Goal: Task Accomplishment & Management: Manage account settings

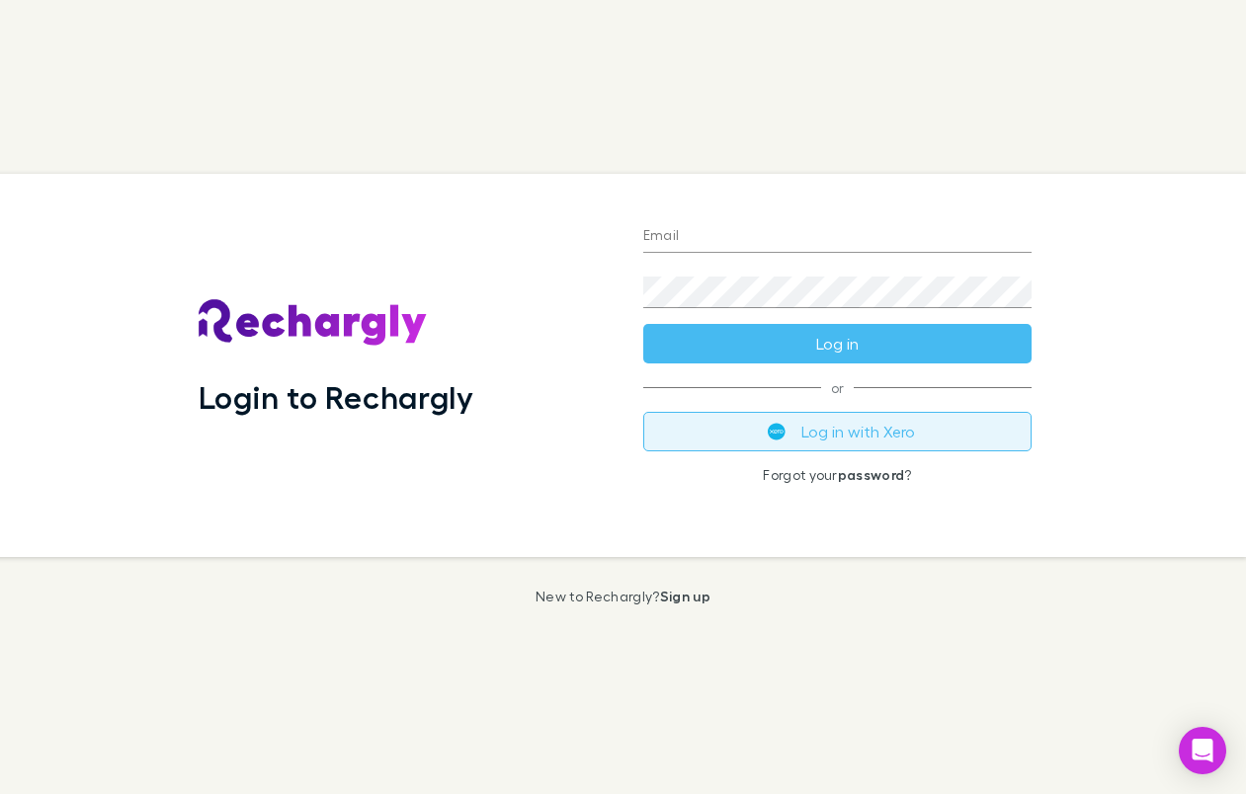
drag, startPoint x: 771, startPoint y: 436, endPoint x: 741, endPoint y: 442, distance: 30.2
click at [771, 434] on img "submit" at bounding box center [777, 432] width 18 height 18
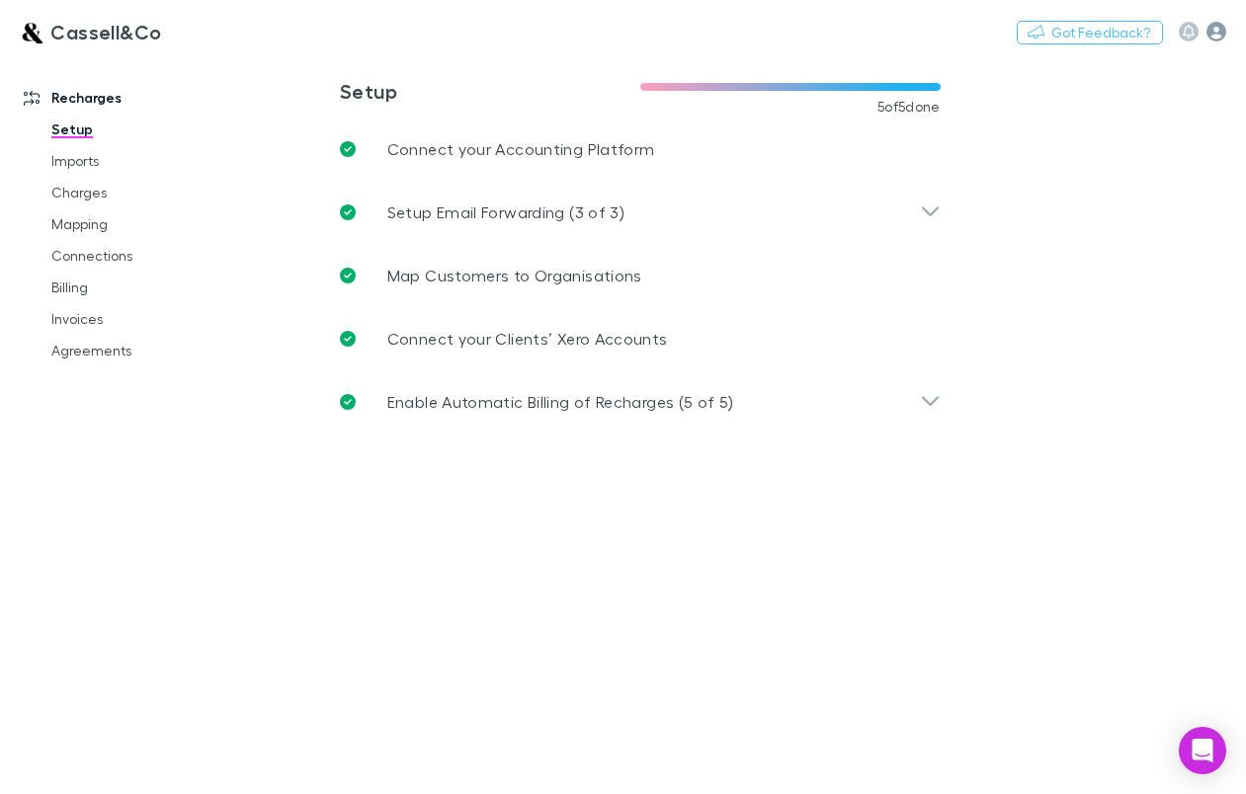
click at [1212, 37] on icon "button" at bounding box center [1216, 32] width 20 height 20
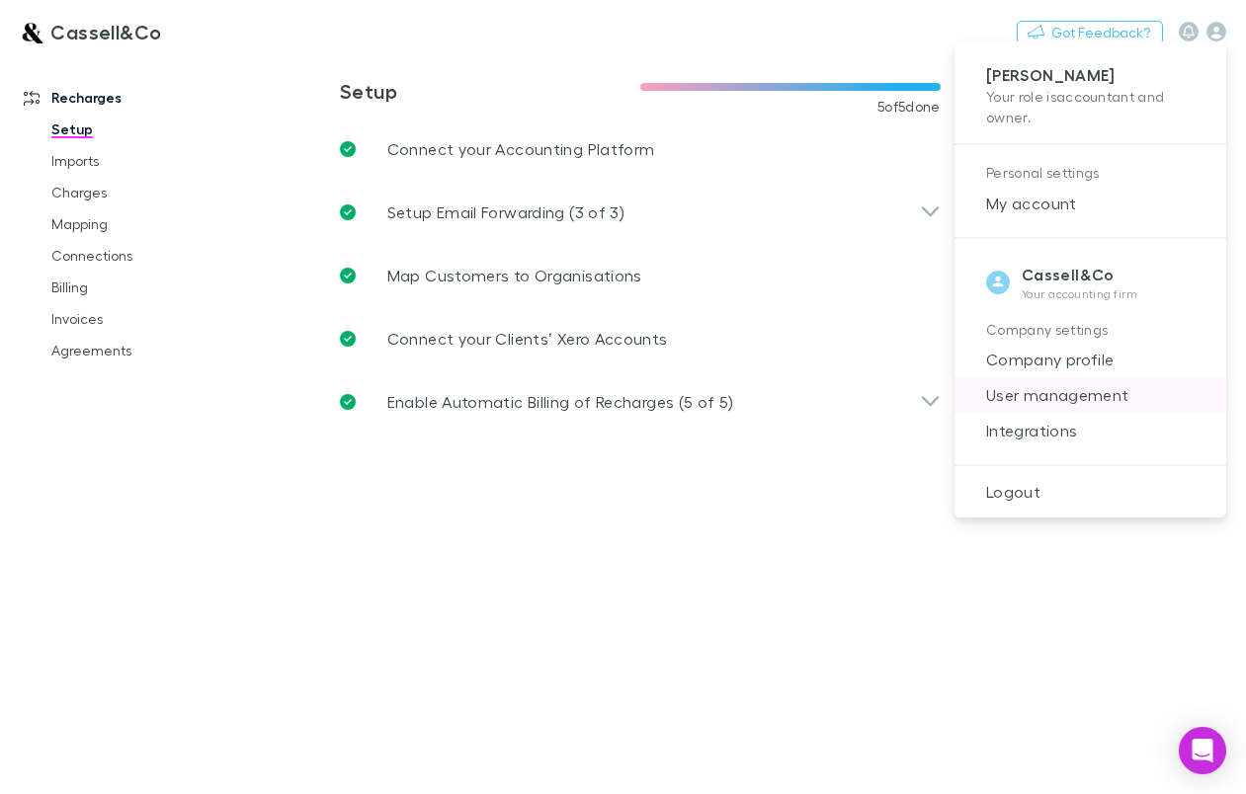
click at [1035, 404] on span "User management" at bounding box center [1090, 395] width 240 height 24
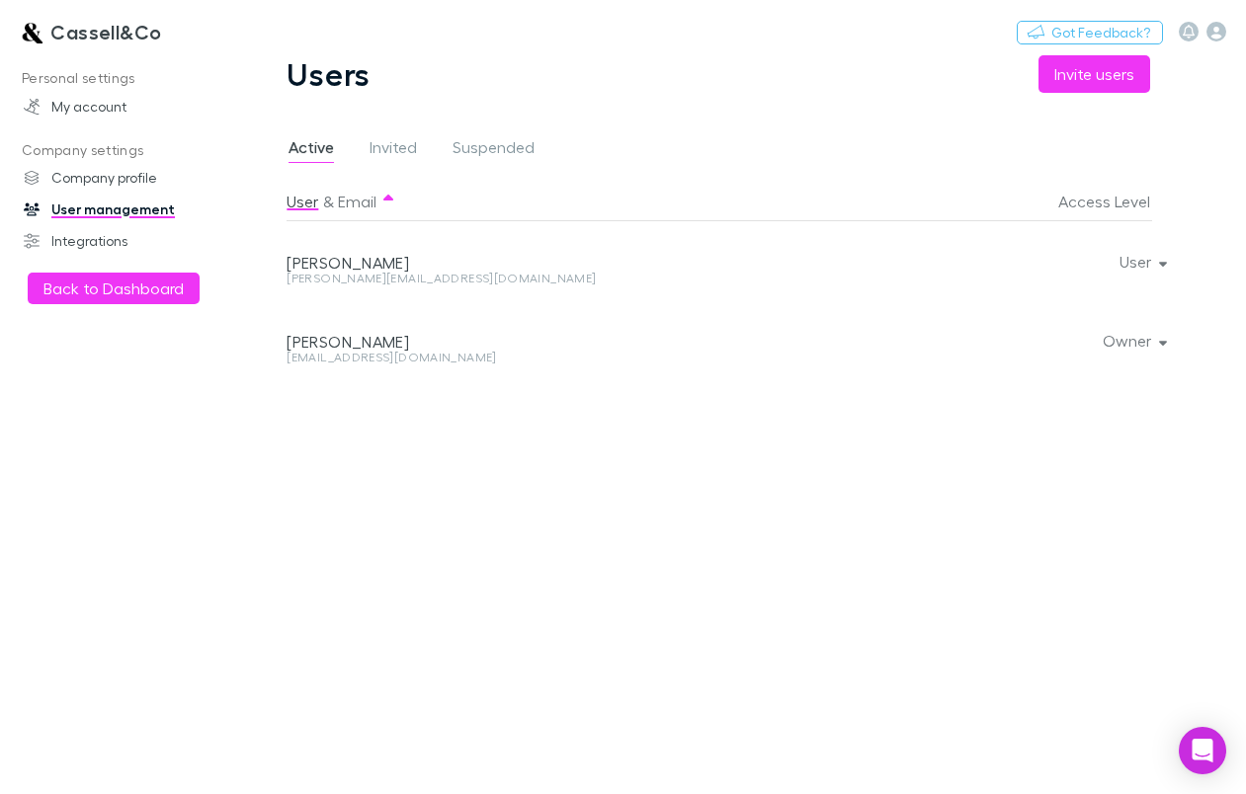
click at [1152, 268] on div at bounding box center [1158, 260] width 12 height 79
click at [1150, 269] on button "User" at bounding box center [1142, 262] width 76 height 28
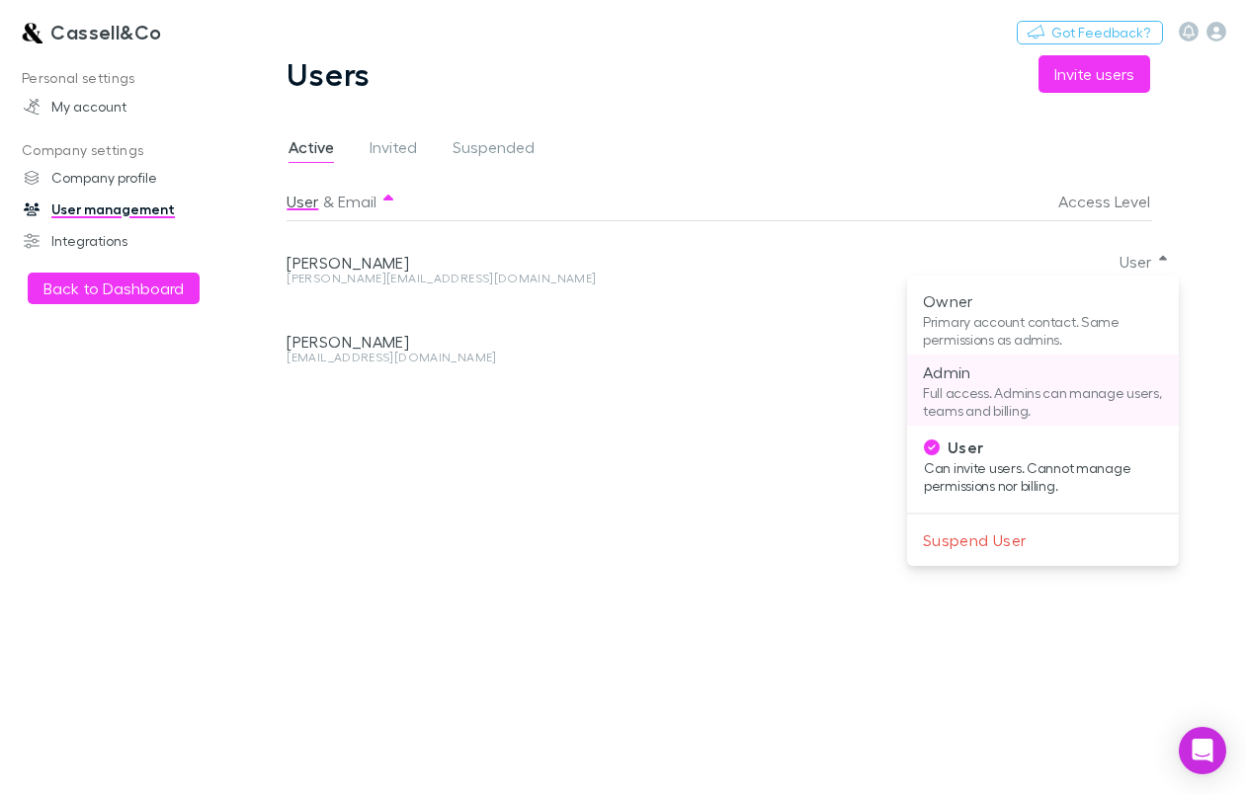
click at [1056, 372] on p "Admin" at bounding box center [1043, 373] width 240 height 24
click at [639, 419] on div at bounding box center [623, 397] width 1246 height 794
